Goal: Navigation & Orientation: Find specific page/section

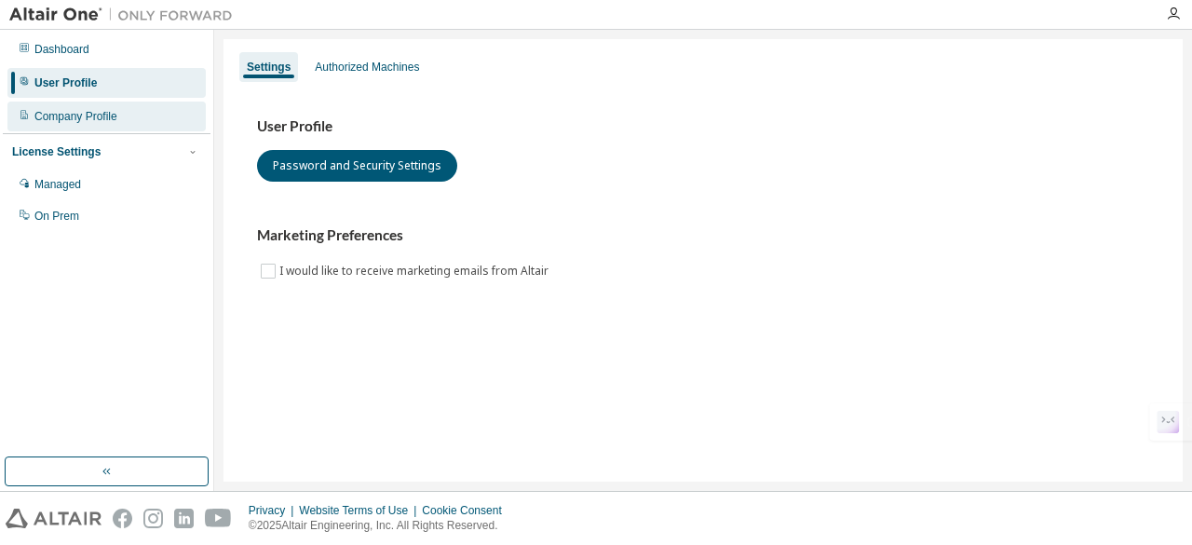
click at [138, 115] on div "Company Profile" at bounding box center [106, 116] width 198 height 30
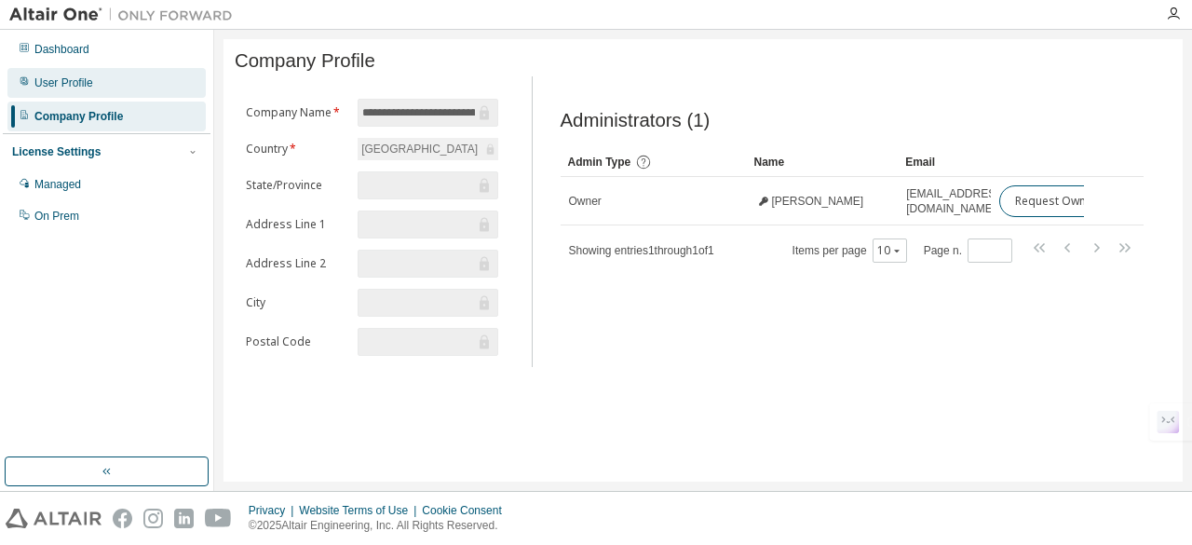
click at [145, 71] on div "User Profile" at bounding box center [106, 83] width 198 height 30
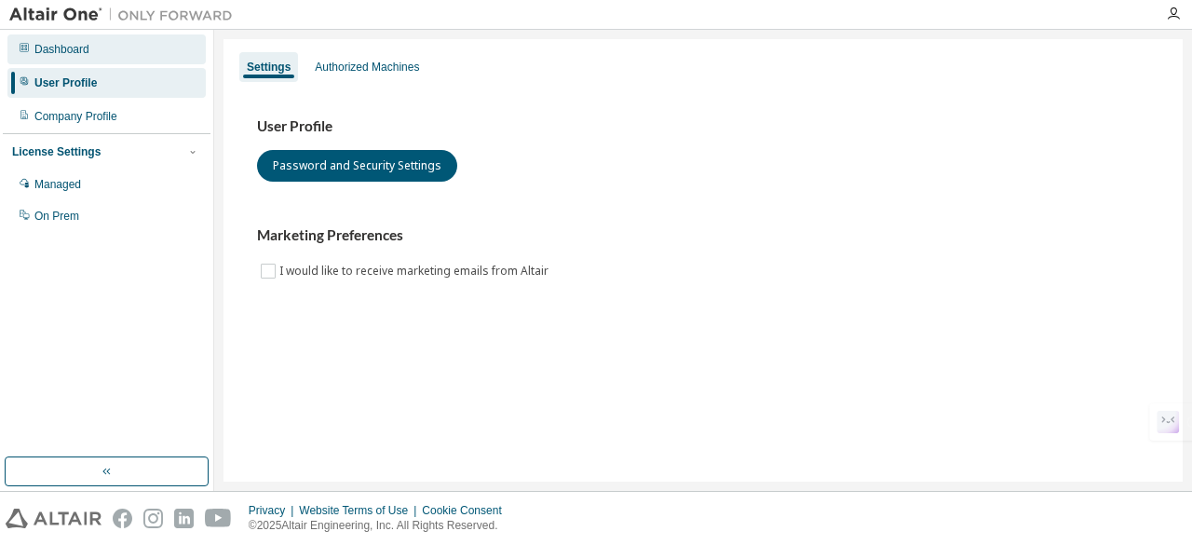
click at [143, 46] on div "Dashboard" at bounding box center [106, 49] width 198 height 30
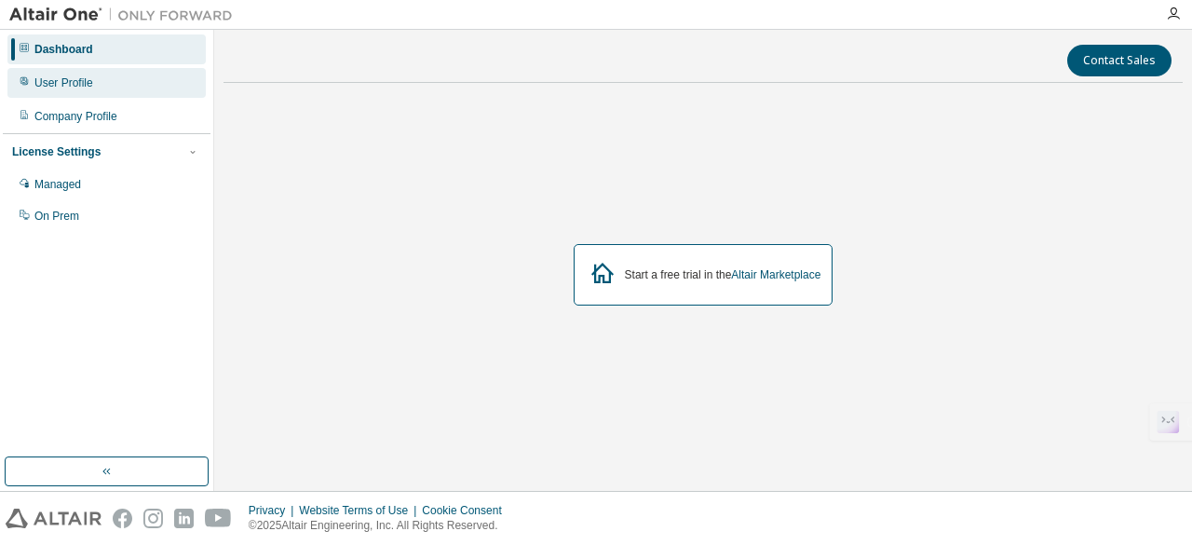
click at [125, 87] on div "User Profile" at bounding box center [106, 83] width 198 height 30
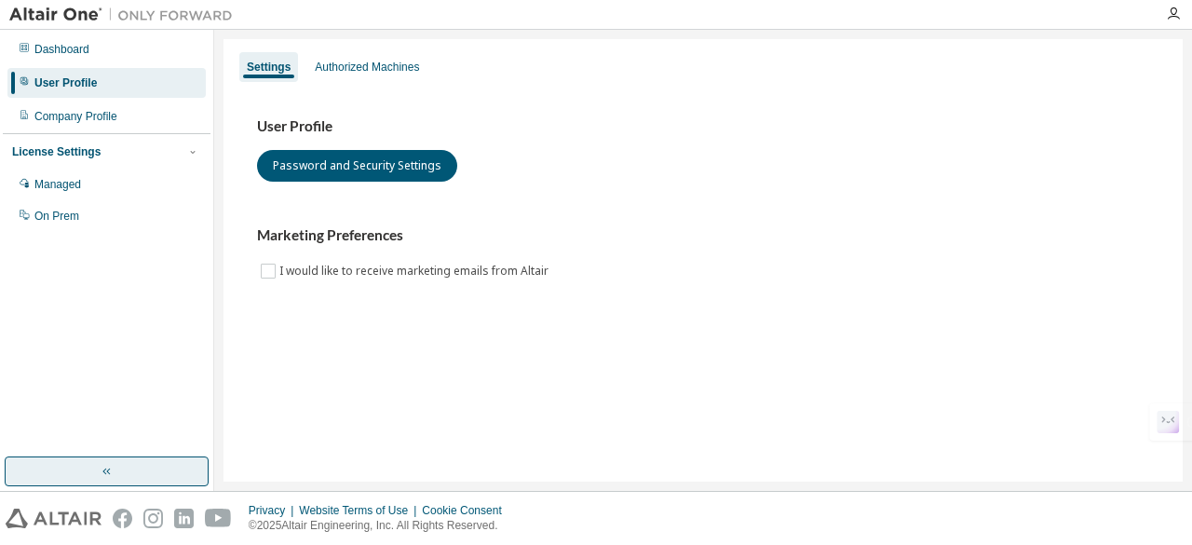
click at [176, 481] on button "button" at bounding box center [107, 471] width 204 height 30
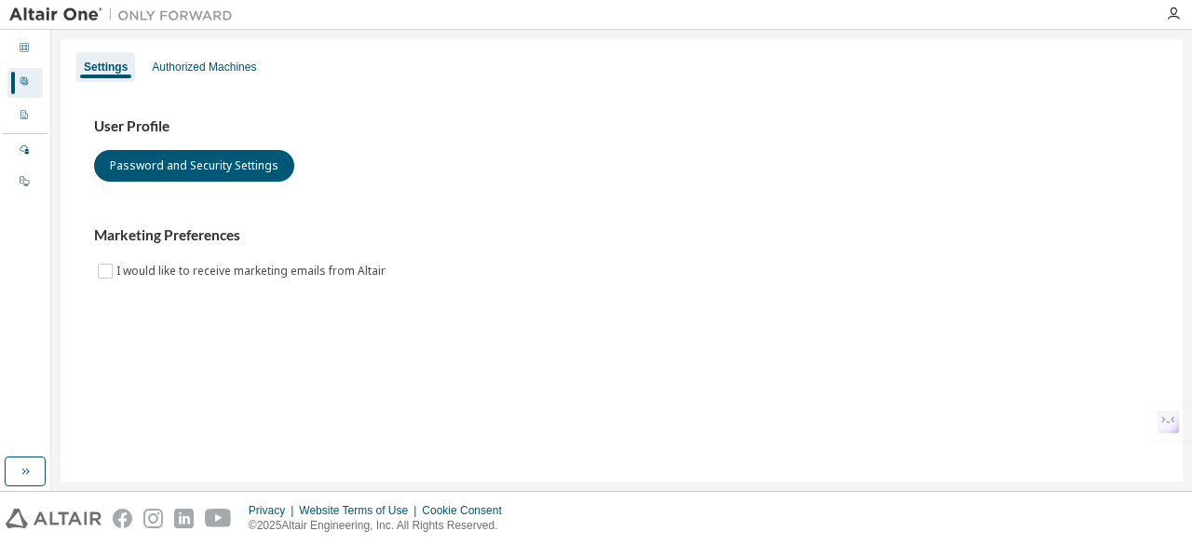
click at [175, 481] on div "Settings Authorized Machines User Profile Password and Security Settings Market…" at bounding box center [621, 260] width 1141 height 461
click at [58, 12] on img at bounding box center [125, 15] width 233 height 19
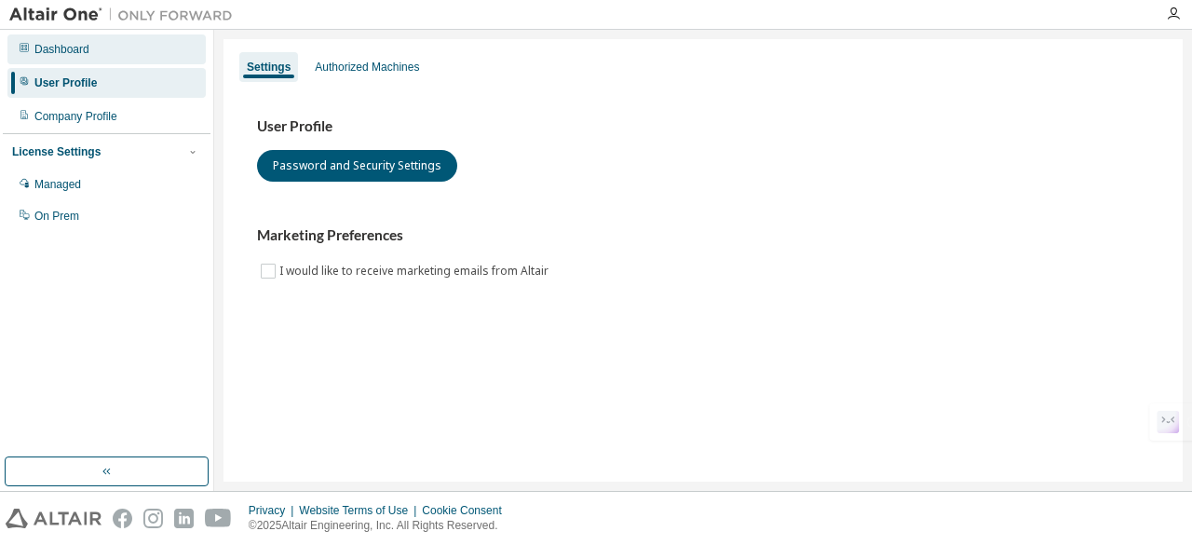
click at [82, 57] on div "Dashboard" at bounding box center [106, 49] width 198 height 30
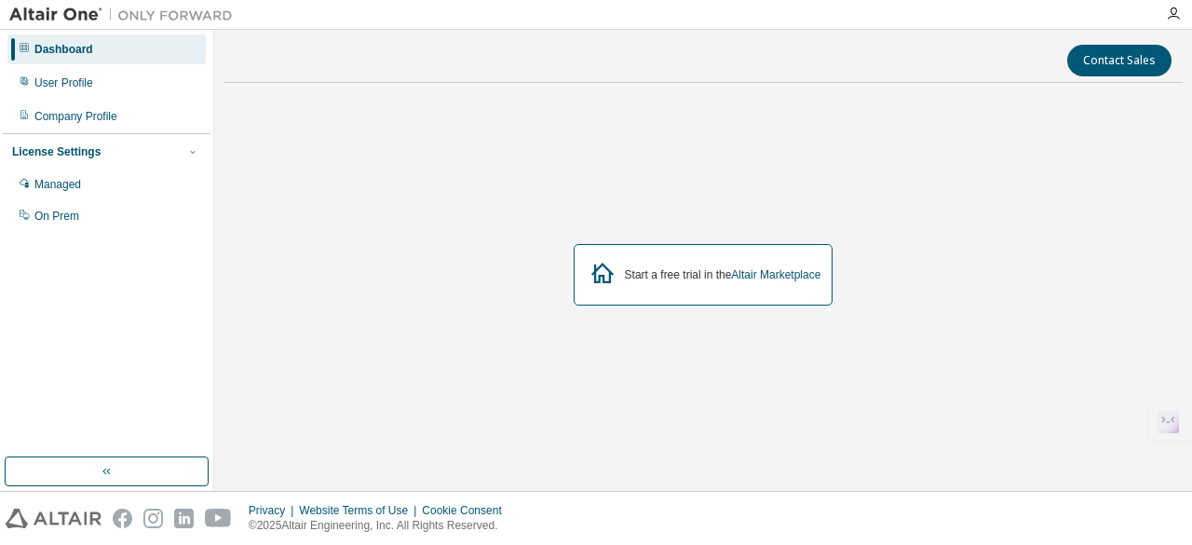
click at [21, 10] on img at bounding box center [125, 15] width 233 height 19
click at [153, 10] on img at bounding box center [125, 15] width 233 height 19
click at [33, 524] on img at bounding box center [54, 518] width 96 height 20
click at [1173, 7] on icon "button" at bounding box center [1173, 14] width 15 height 15
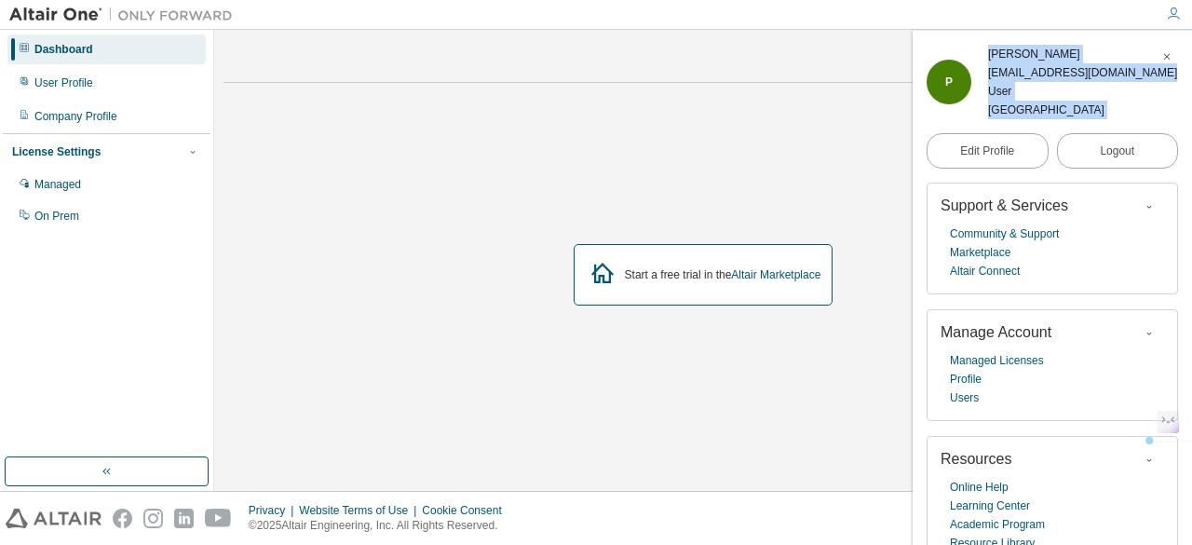
drag, startPoint x: 925, startPoint y: 109, endPoint x: 1047, endPoint y: 182, distance: 142.0
click at [1047, 182] on div "P PREETAM MONDAL 23051768@kiit.ac.in User Kalinga Institute of Industrial Techn…" at bounding box center [1051, 114] width 251 height 138
click at [1000, 101] on div "User" at bounding box center [1082, 91] width 189 height 19
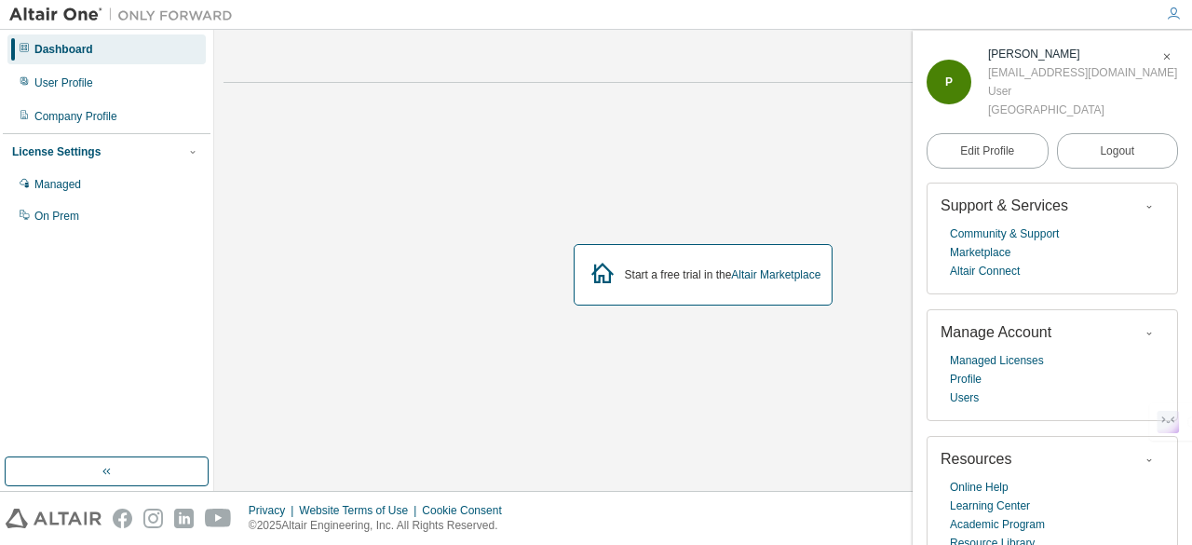
click at [811, 161] on div "Start a free trial in the Altair Marketplace" at bounding box center [702, 275] width 959 height 354
click at [942, 62] on div "P" at bounding box center [948, 82] width 45 height 45
click at [1161, 59] on icon "button" at bounding box center [1166, 56] width 11 height 11
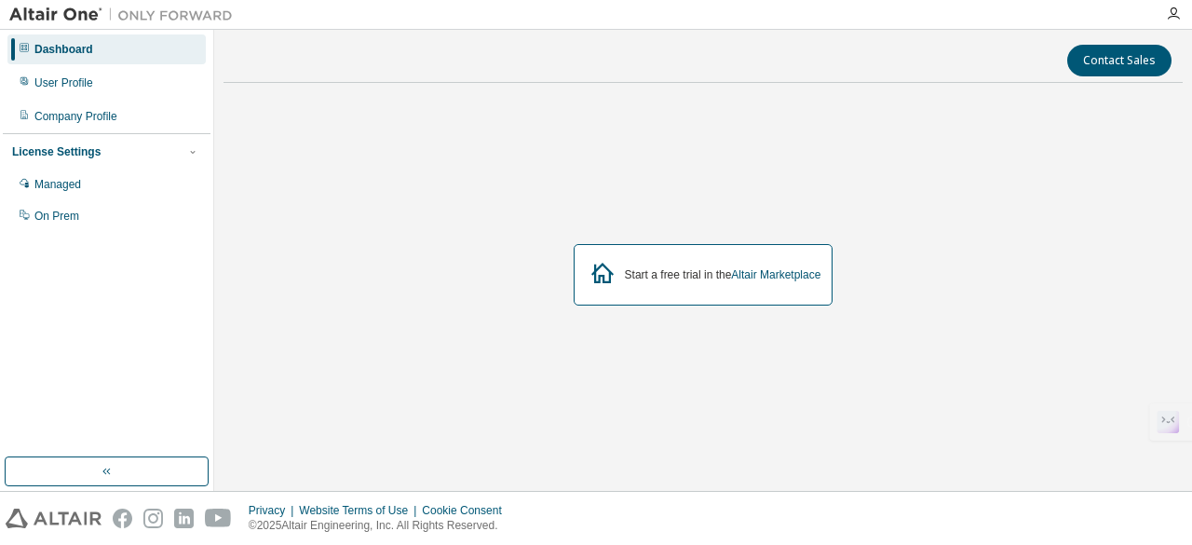
click at [389, 90] on div "Contact Sales Start a free trial in the Altair Marketplace" at bounding box center [702, 260] width 959 height 442
click at [47, 54] on div "Dashboard" at bounding box center [63, 49] width 59 height 15
click at [121, 157] on div "License Settings" at bounding box center [106, 151] width 189 height 17
click at [151, 152] on div "License Settings" at bounding box center [106, 151] width 189 height 17
click at [139, 186] on div "Managed" at bounding box center [106, 184] width 198 height 30
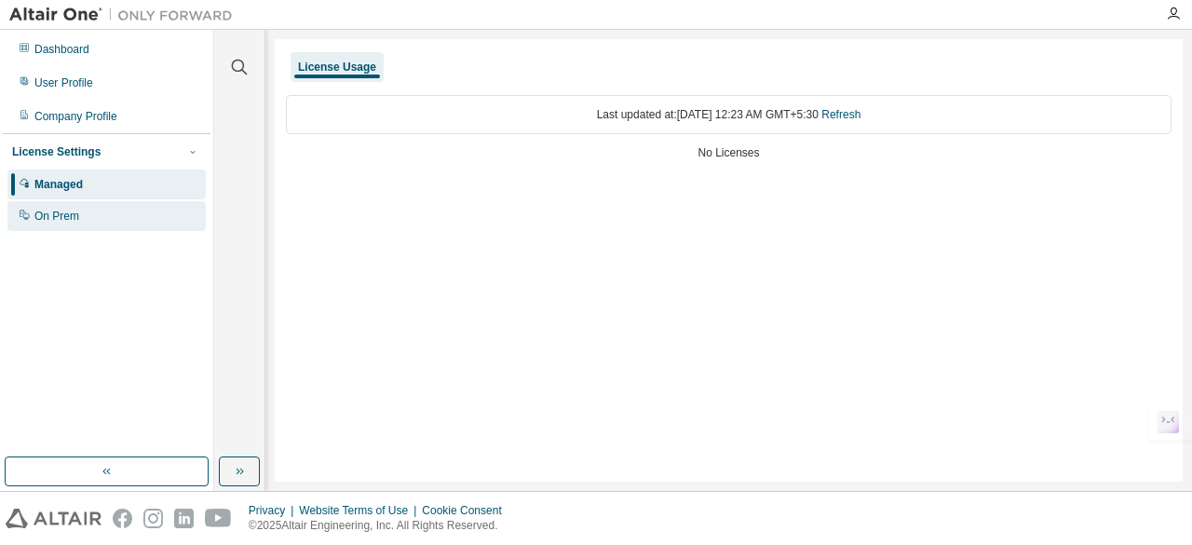
click at [137, 209] on div "On Prem" at bounding box center [106, 216] width 198 height 30
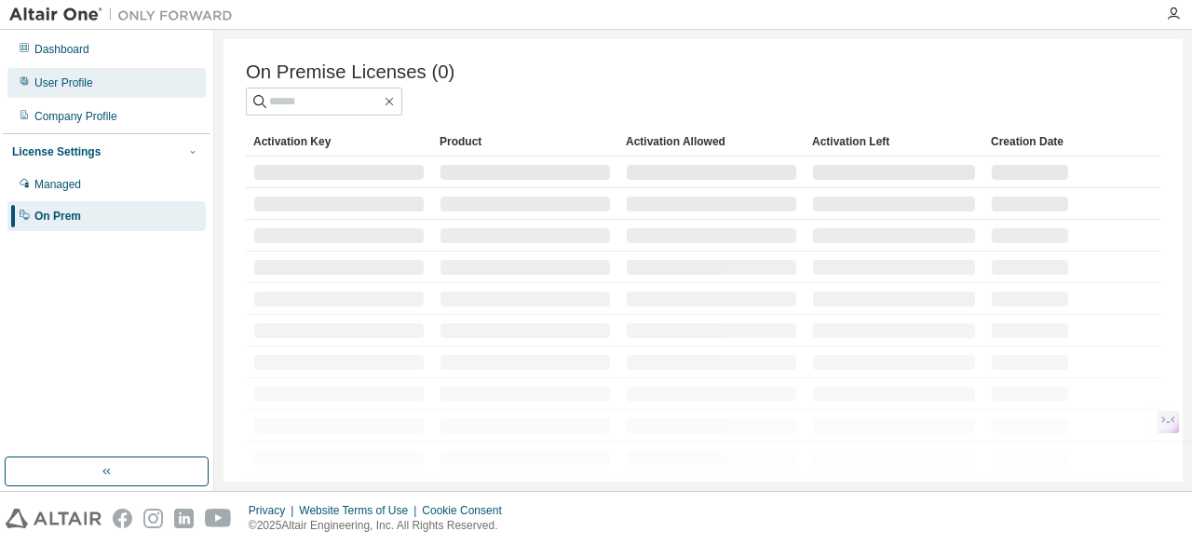
click at [164, 87] on div "User Profile" at bounding box center [106, 83] width 198 height 30
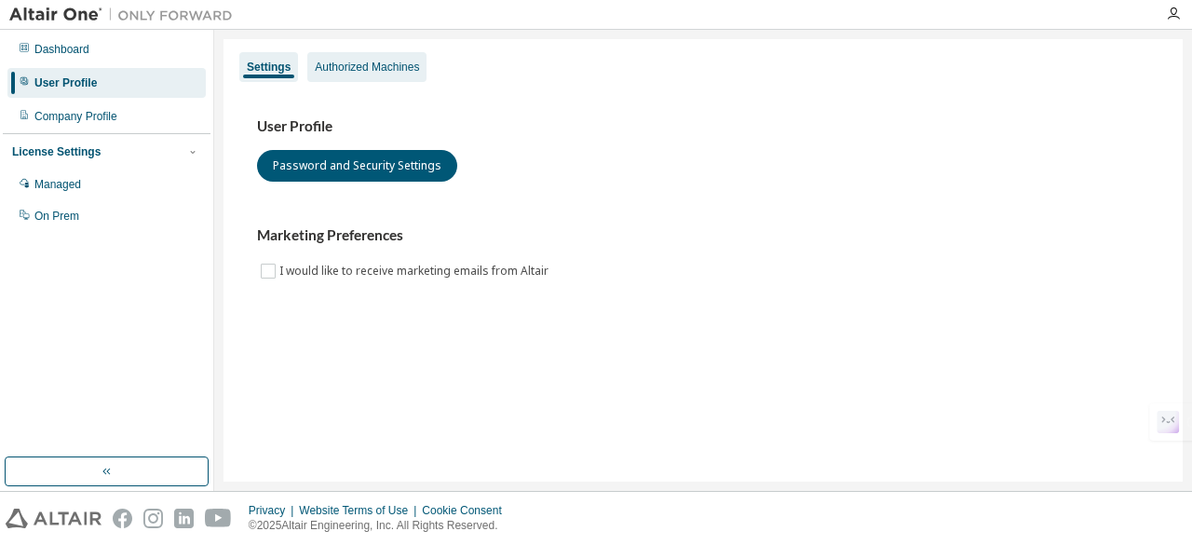
click at [352, 61] on div "Authorized Machines" at bounding box center [367, 67] width 104 height 15
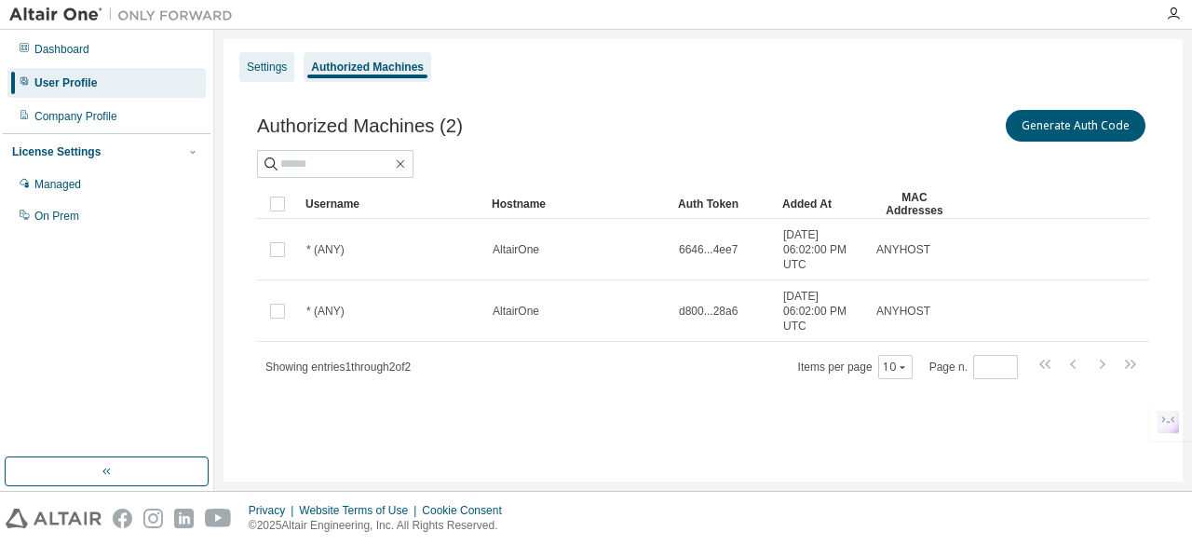
click at [274, 64] on div "Settings" at bounding box center [267, 67] width 40 height 15
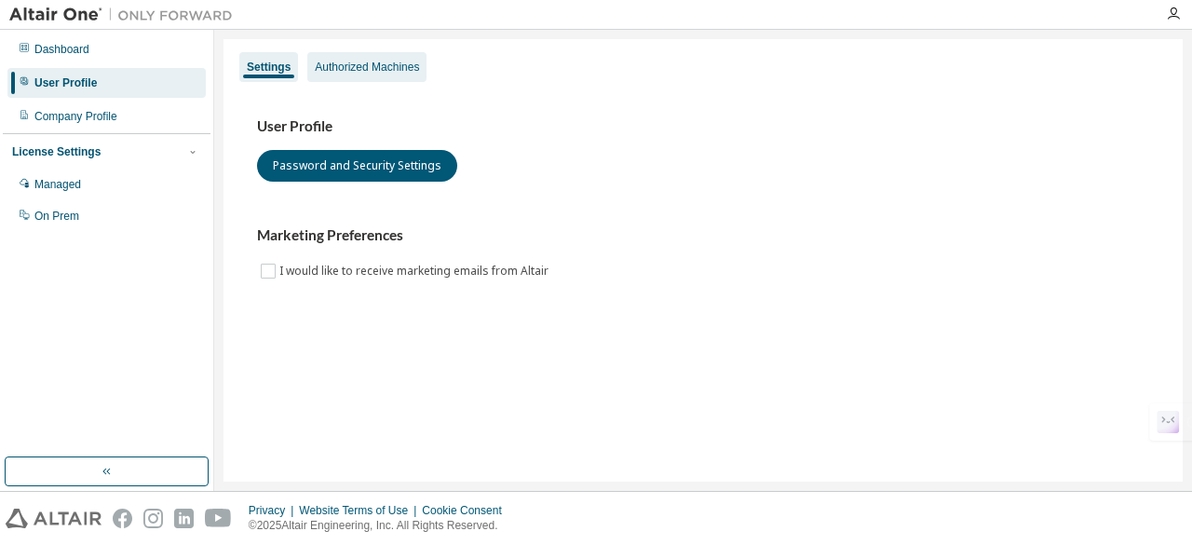
click at [348, 65] on div "Authorized Machines" at bounding box center [367, 67] width 104 height 15
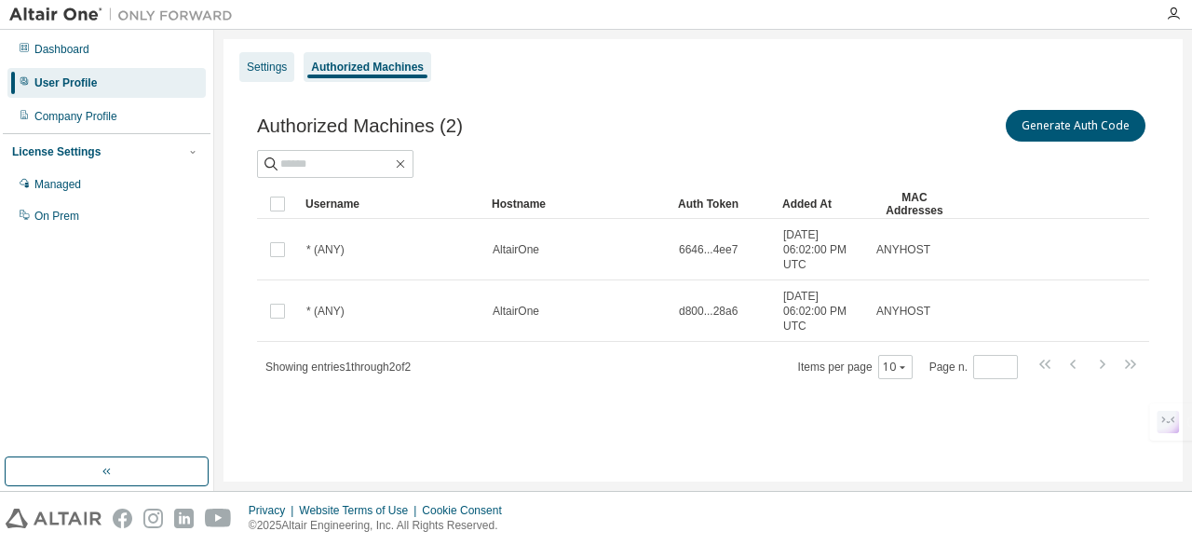
click at [281, 68] on div "Settings" at bounding box center [267, 67] width 40 height 15
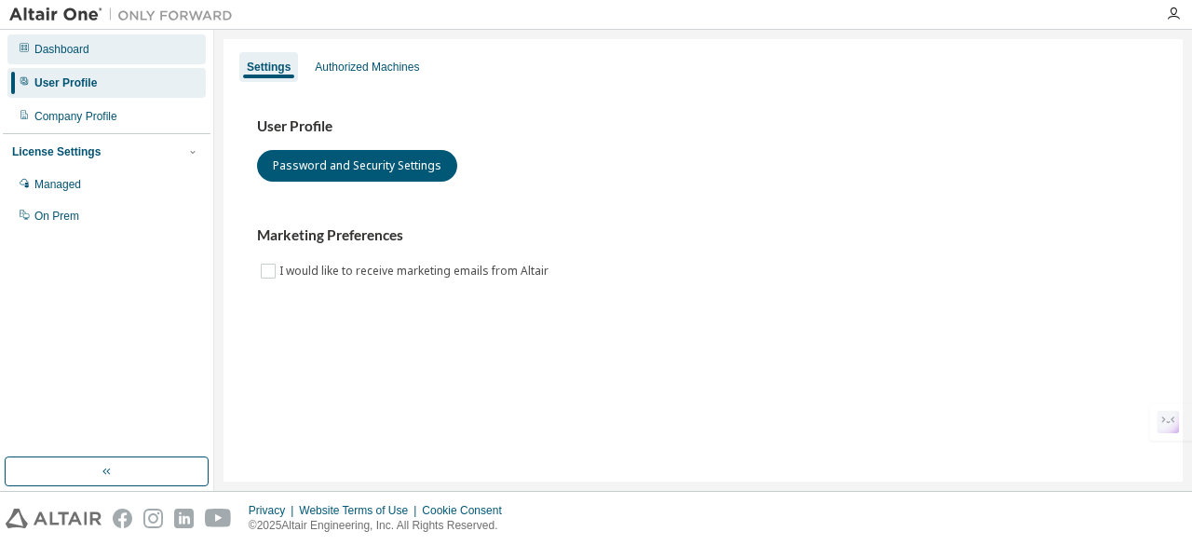
click at [19, 49] on icon at bounding box center [24, 47] width 11 height 11
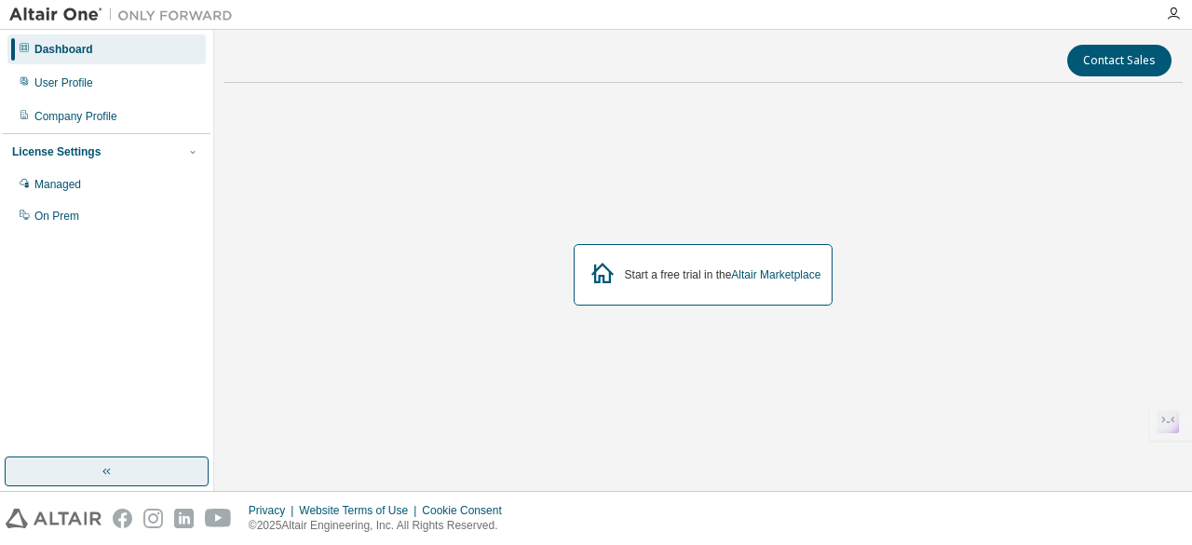
click at [130, 475] on button "button" at bounding box center [107, 471] width 204 height 30
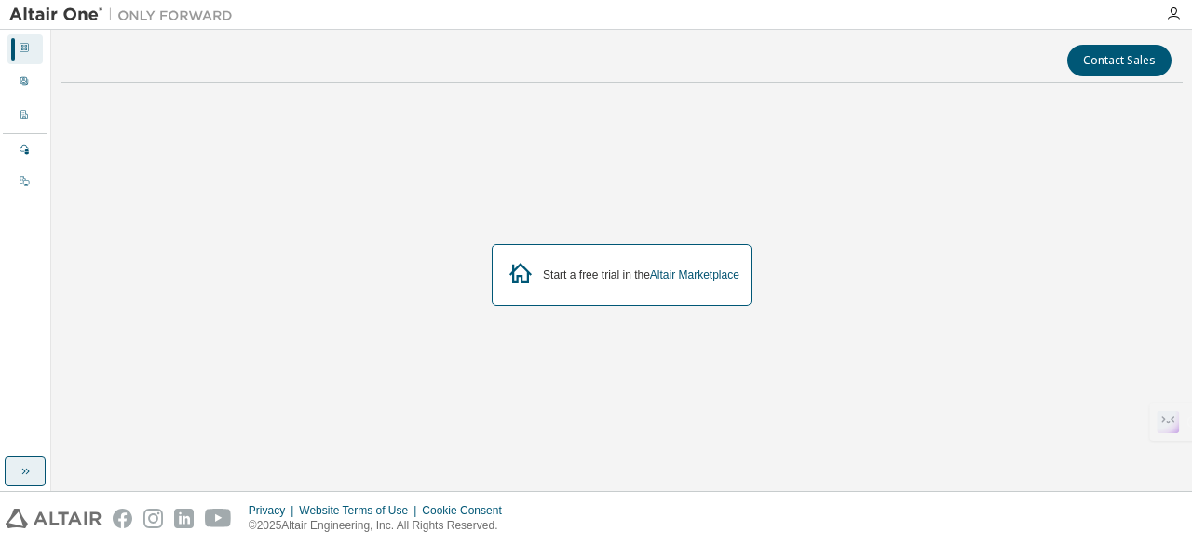
click at [25, 472] on icon "button" at bounding box center [25, 471] width 15 height 15
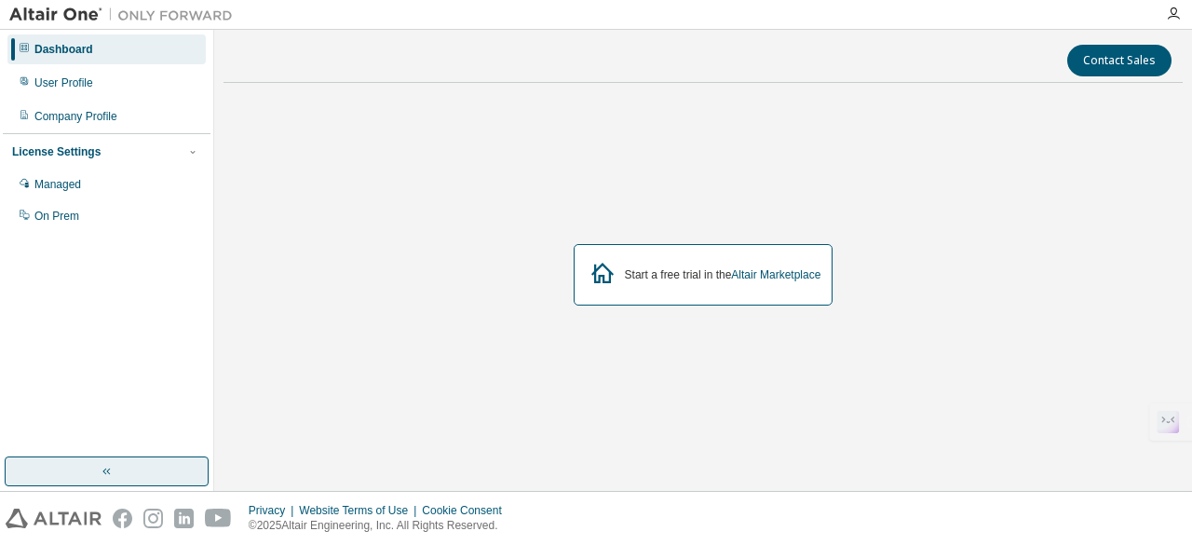
click at [136, 266] on div "Dashboard User Profile Company Profile License Settings Managed On Prem" at bounding box center [107, 244] width 208 height 422
click at [1172, 8] on icon "button" at bounding box center [1173, 14] width 15 height 15
